Goal: Transaction & Acquisition: Purchase product/service

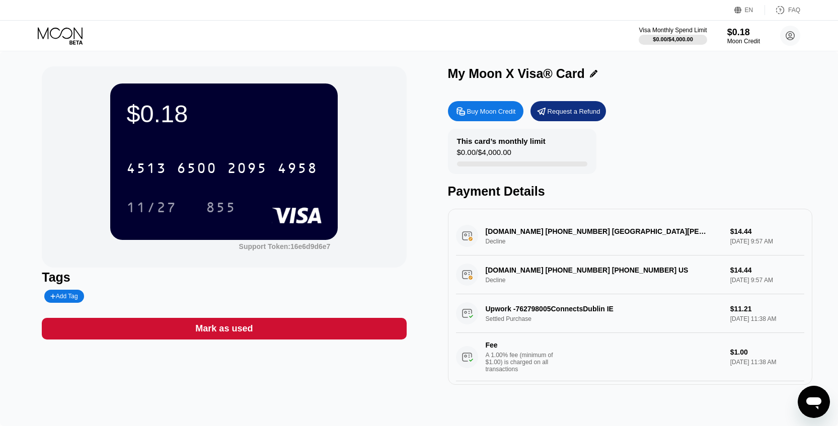
click at [489, 110] on div "Buy Moon Credit" at bounding box center [491, 111] width 49 height 9
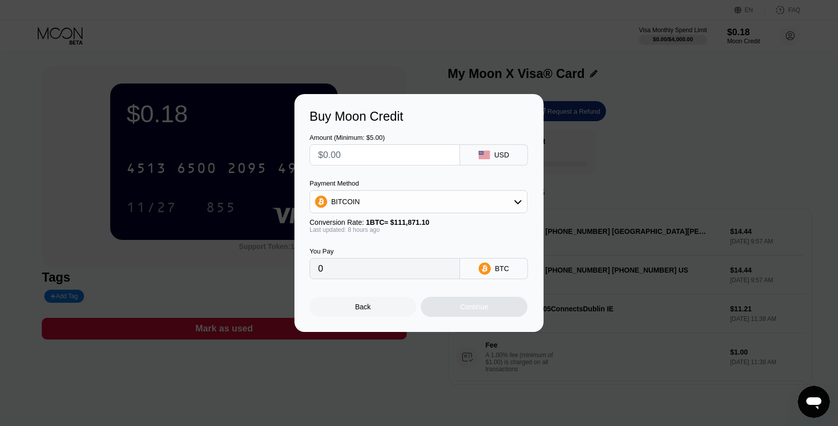
click at [372, 209] on div "BITCOIN" at bounding box center [418, 202] width 217 height 20
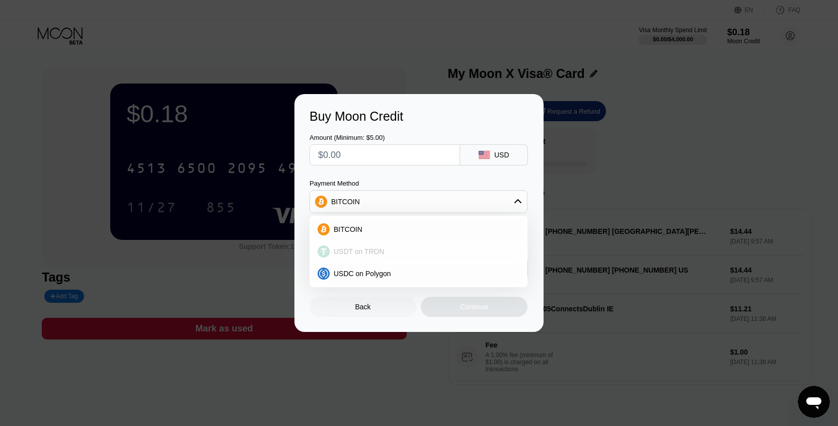
click at [388, 260] on div "USDT on TRON" at bounding box center [419, 252] width 212 height 20
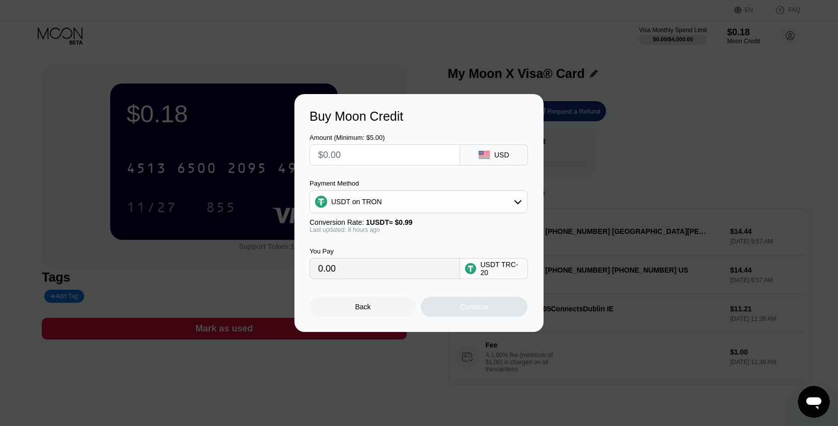
type input "0.00"
click at [351, 157] on input "text" at bounding box center [384, 155] width 133 height 20
click at [349, 155] on input "text" at bounding box center [384, 155] width 133 height 20
click at [343, 153] on input "text" at bounding box center [384, 155] width 133 height 20
click at [430, 113] on div "Buy Moon Credit" at bounding box center [419, 116] width 219 height 15
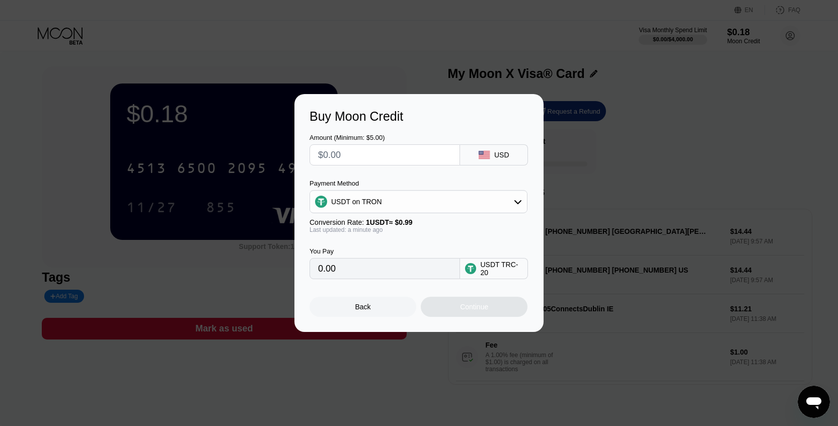
click at [361, 168] on div "Amount (Minimum: $5.00) USD Payment Method USDT on TRON Conversion Rate: 1 USDT…" at bounding box center [419, 202] width 219 height 156
click at [370, 159] on input "text" at bounding box center [384, 155] width 133 height 20
type input "$1"
type input "1.01"
type input "$18"
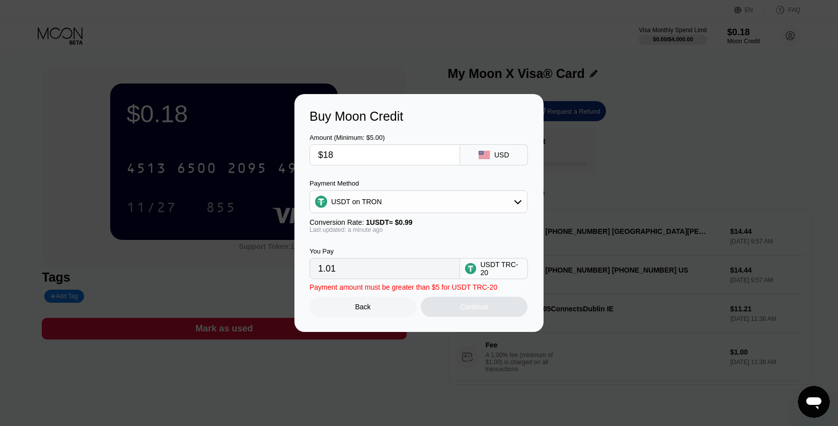
type input "18.18"
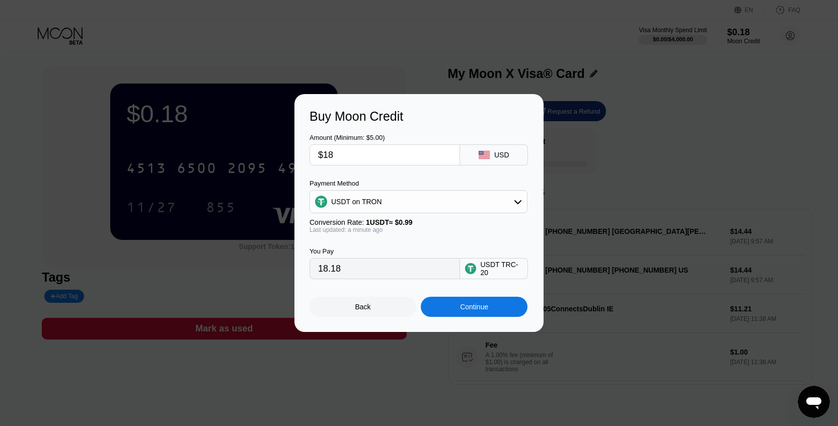
type input "$18"
click at [357, 314] on div "Back" at bounding box center [363, 307] width 107 height 20
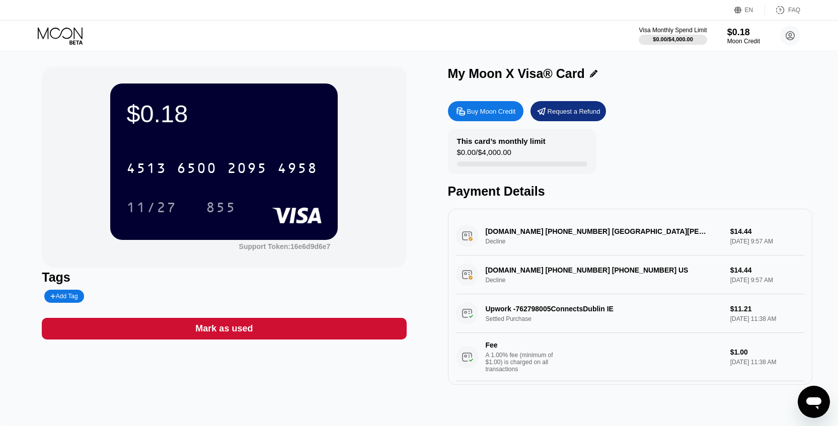
click at [480, 108] on div "Buy Moon Credit" at bounding box center [491, 111] width 49 height 9
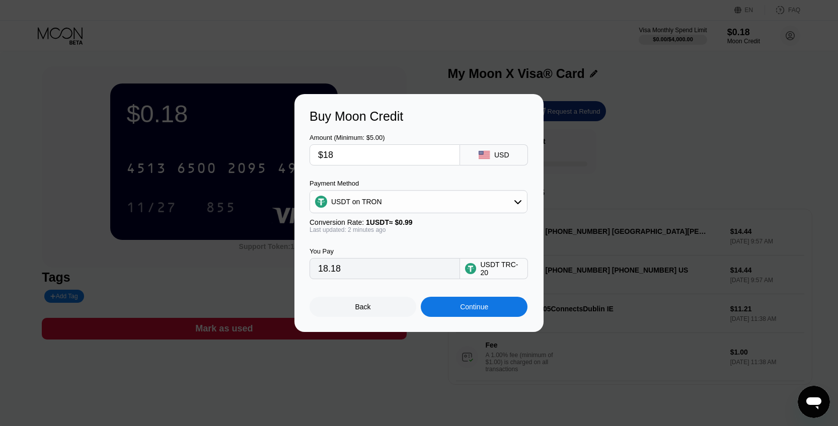
click at [370, 160] on input "$18" at bounding box center [384, 155] width 133 height 20
click at [488, 308] on div "Continue" at bounding box center [474, 307] width 28 height 8
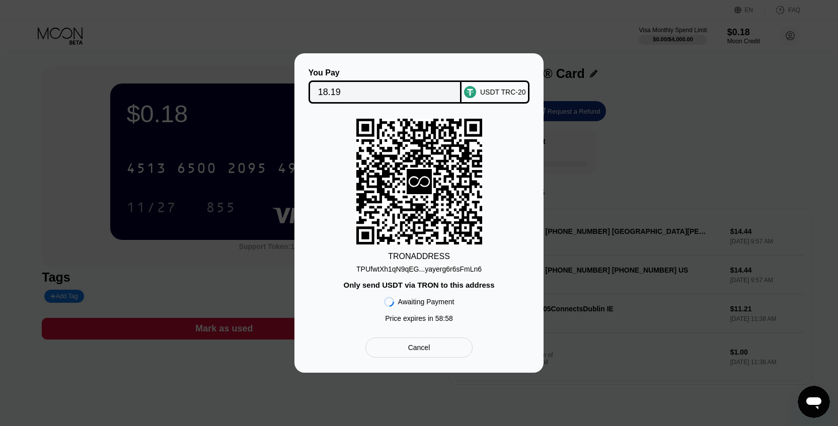
click at [415, 273] on div "TPUfwtXh1qN9qEG...yayerg6r6sFmLn6" at bounding box center [418, 269] width 125 height 8
